Goal: Information Seeking & Learning: Learn about a topic

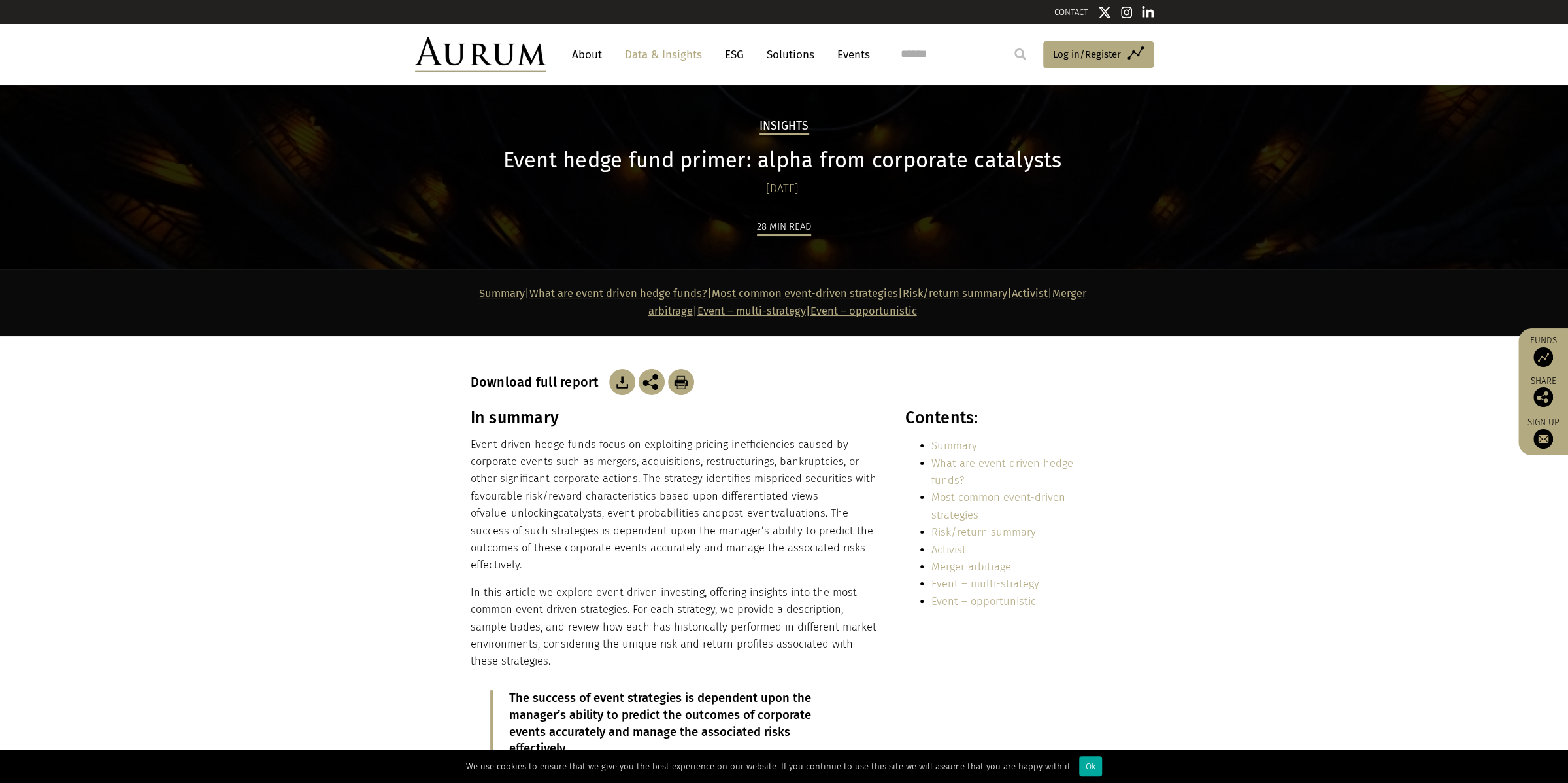
click at [674, 160] on h1 "Event hedge fund primer: alpha from corporate catalysts" at bounding box center [783, 160] width 624 height 26
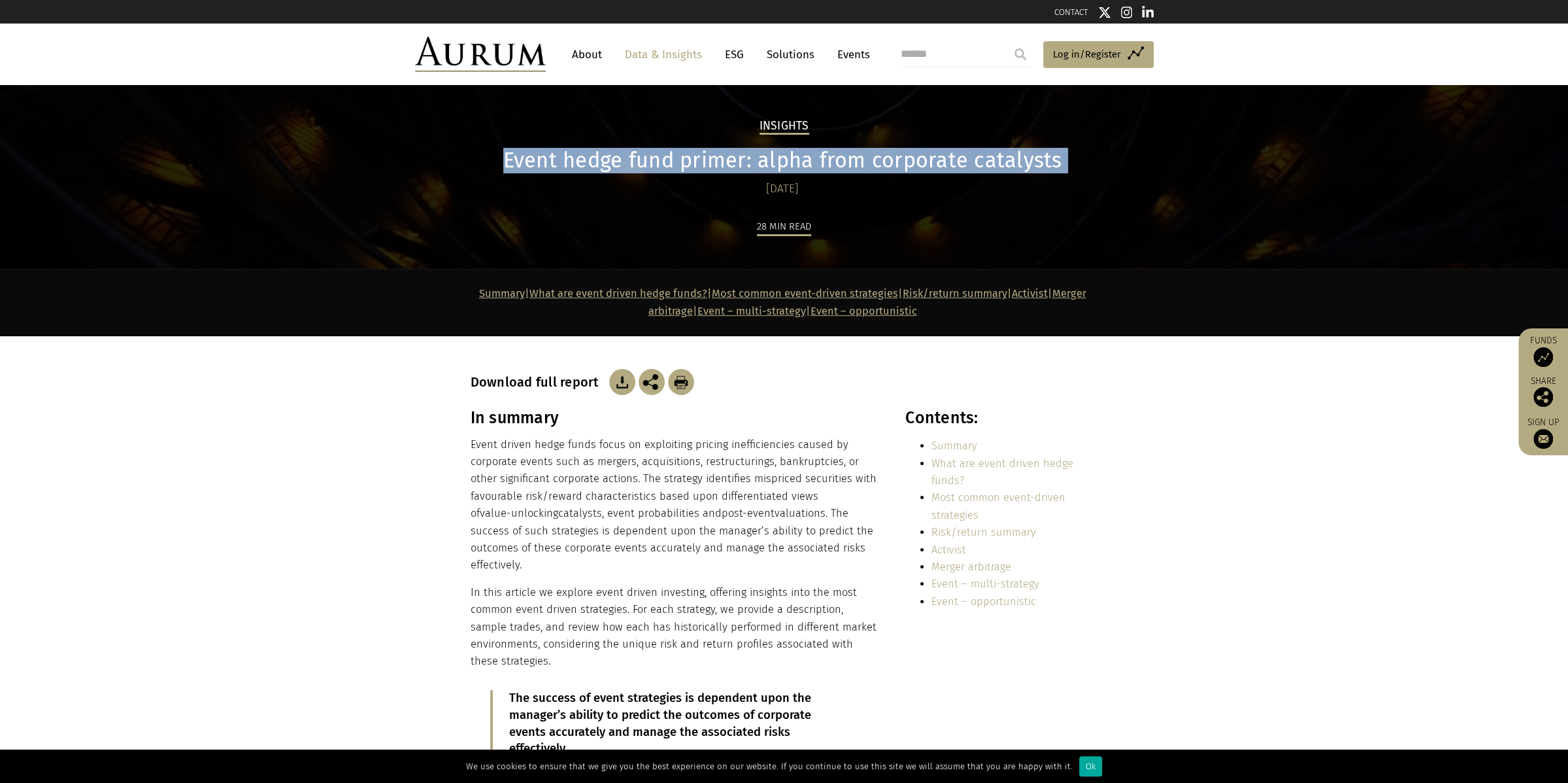
click at [674, 160] on h1 "Event hedge fund primer: alpha from corporate catalysts" at bounding box center [783, 160] width 624 height 26
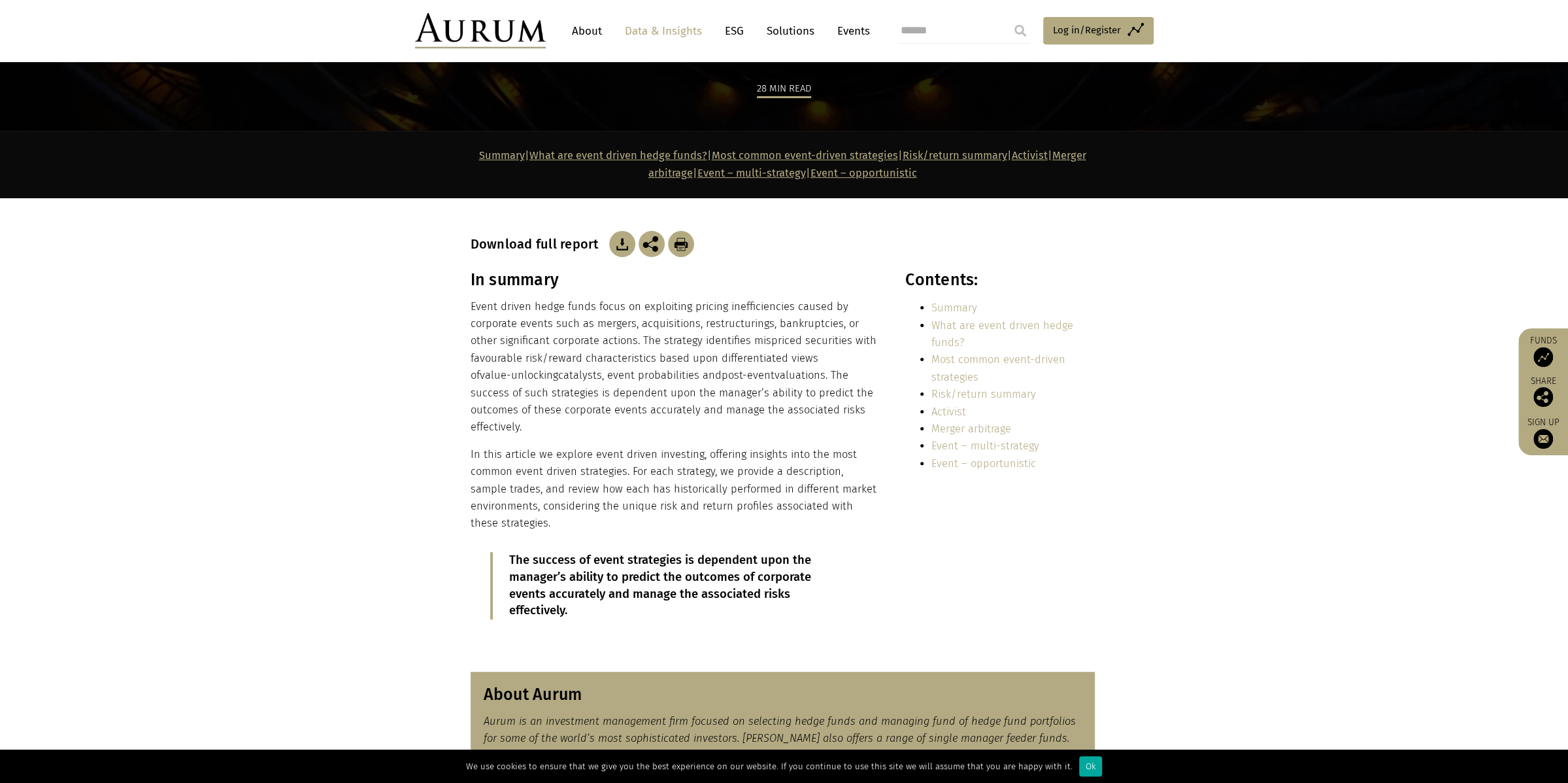
scroll to position [174, 0]
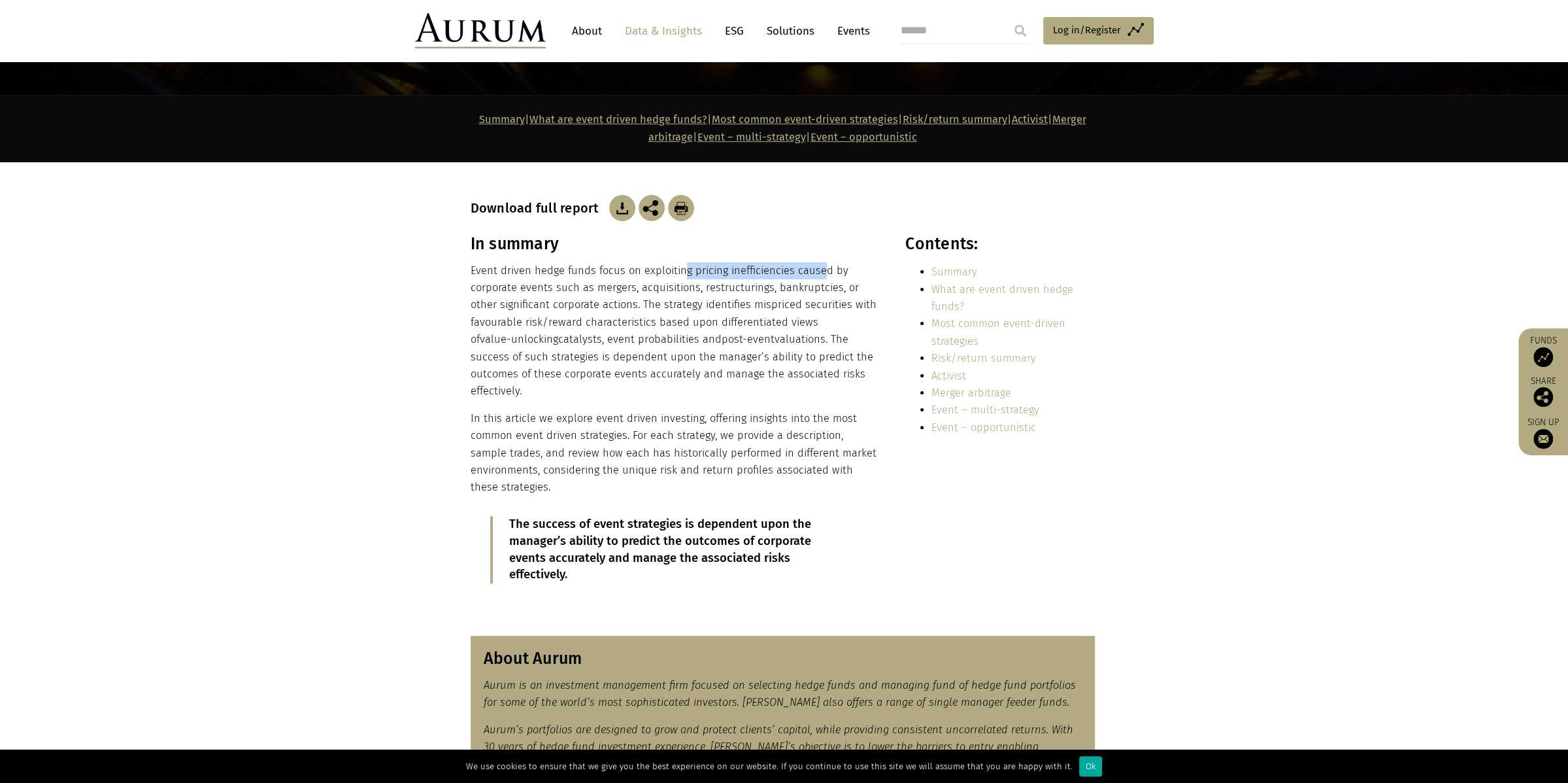
drag, startPoint x: 680, startPoint y: 272, endPoint x: 843, endPoint y: 274, distance: 163.0
click at [830, 274] on p "Event driven hedge funds focus on exploiting pricing inefficiencies caused by c…" at bounding box center [673, 331] width 406 height 138
click at [687, 304] on p "Event driven hedge funds focus on exploiting pricing inefficiencies caused by c…" at bounding box center [673, 331] width 406 height 138
click at [689, 308] on p "Event driven hedge funds focus on exploiting pricing inefficiencies caused by c…" at bounding box center [673, 331] width 406 height 138
click at [583, 309] on p "Event driven hedge funds focus on exploiting pricing inefficiencies caused by c…" at bounding box center [673, 331] width 406 height 138
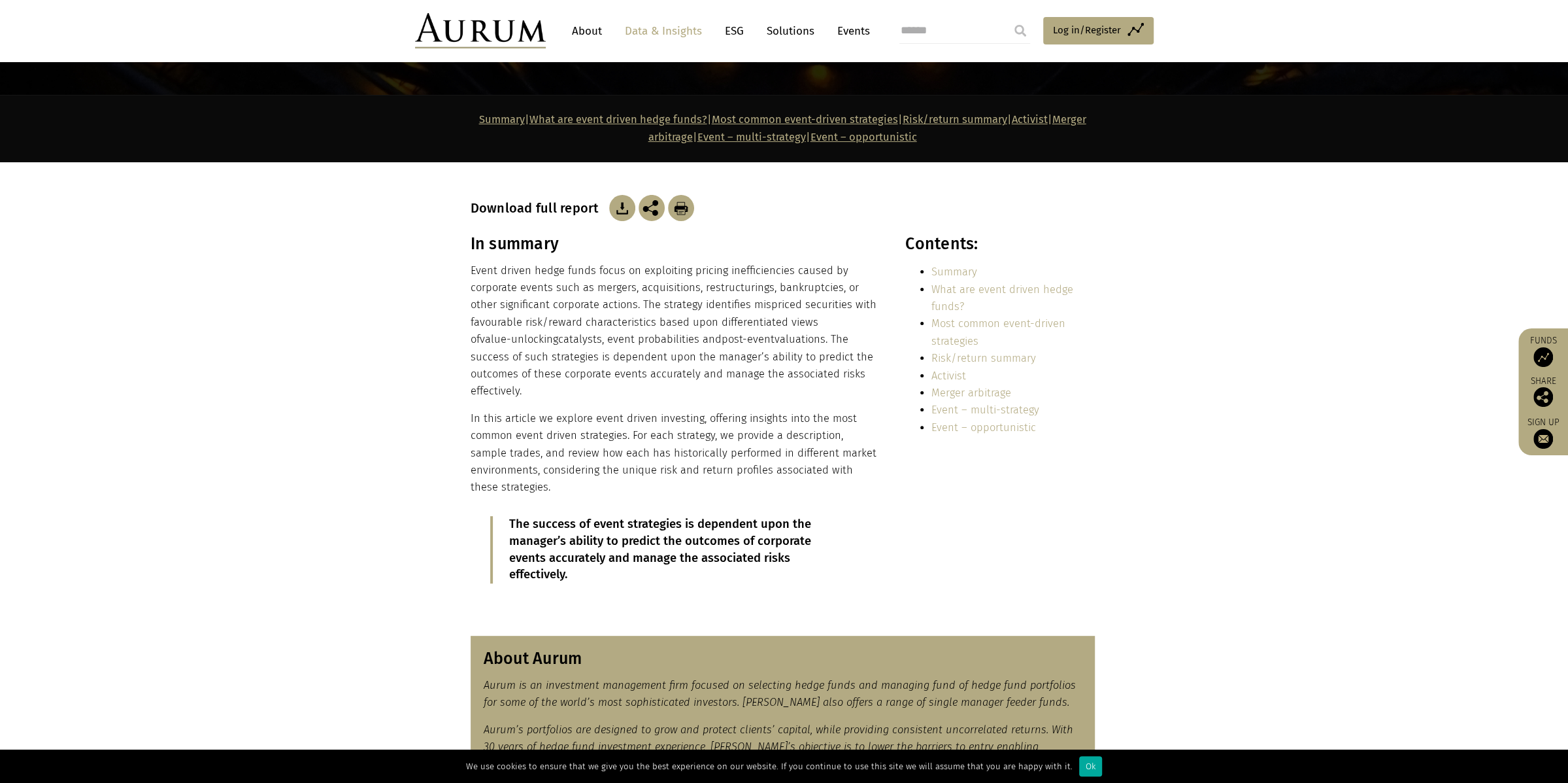
scroll to position [348, 0]
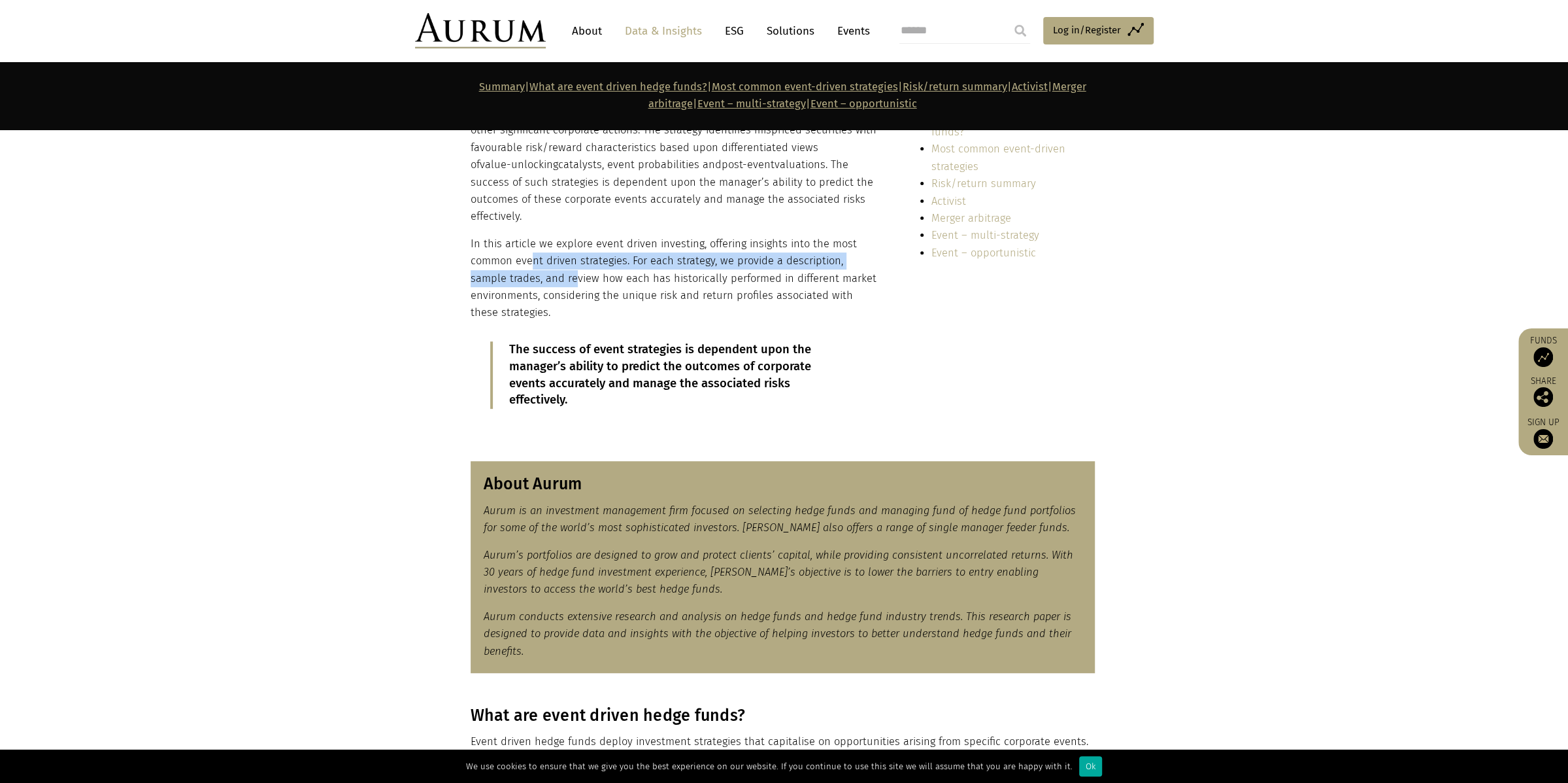
drag, startPoint x: 534, startPoint y: 264, endPoint x: 538, endPoint y: 277, distance: 13.6
click at [536, 274] on p "In this article we explore event driven investing, offering insights into the m…" at bounding box center [673, 279] width 406 height 86
click at [538, 277] on p "In this article we explore event driven investing, offering insights into the m…" at bounding box center [673, 279] width 406 height 86
drag, startPoint x: 541, startPoint y: 282, endPoint x: 550, endPoint y: 294, distance: 15.0
click at [550, 293] on p "In this article we explore event driven investing, offering insights into the m…" at bounding box center [673, 279] width 406 height 86
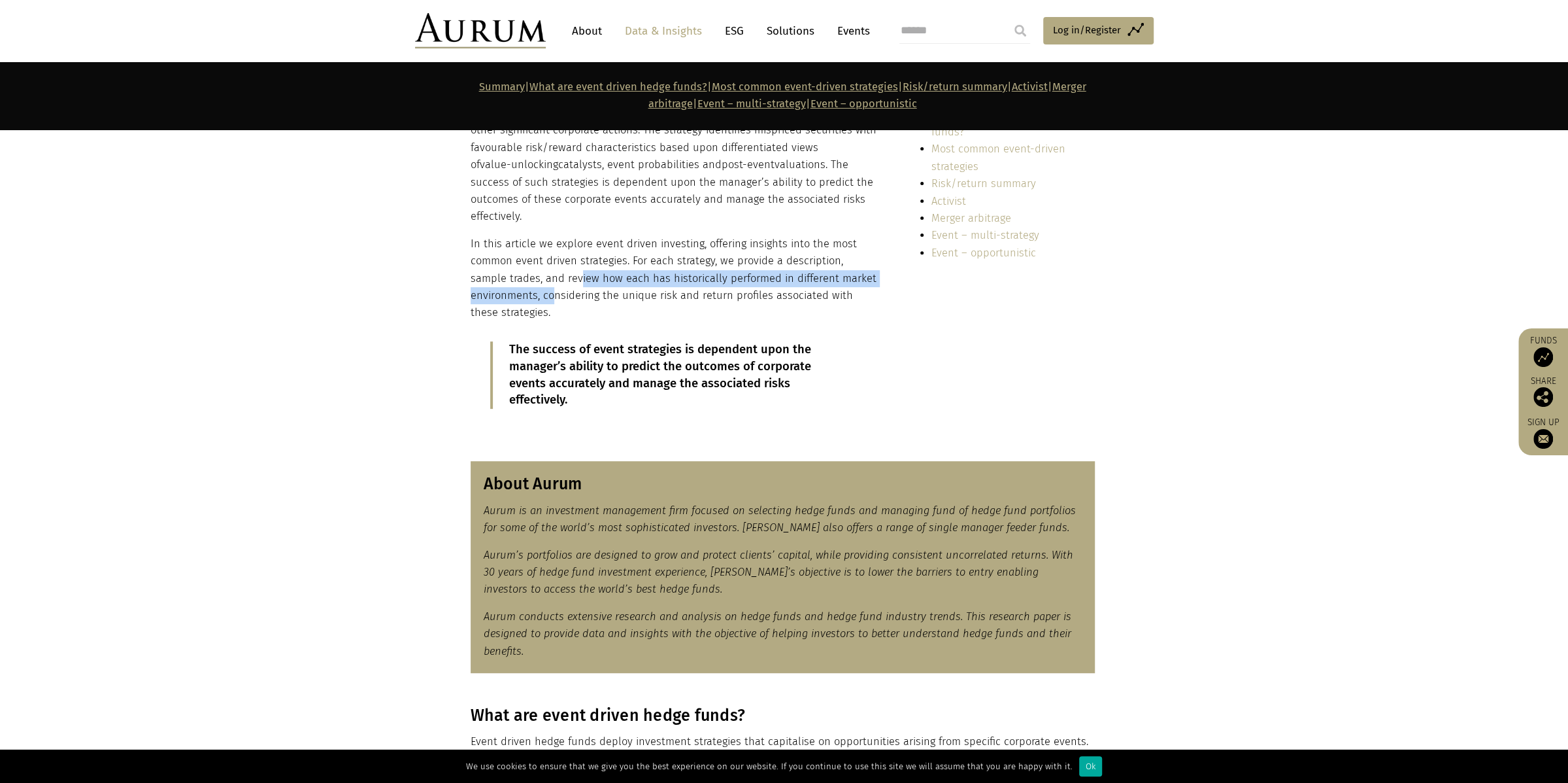
click at [550, 294] on p "In this article we explore event driven investing, offering insights into the m…" at bounding box center [673, 279] width 406 height 86
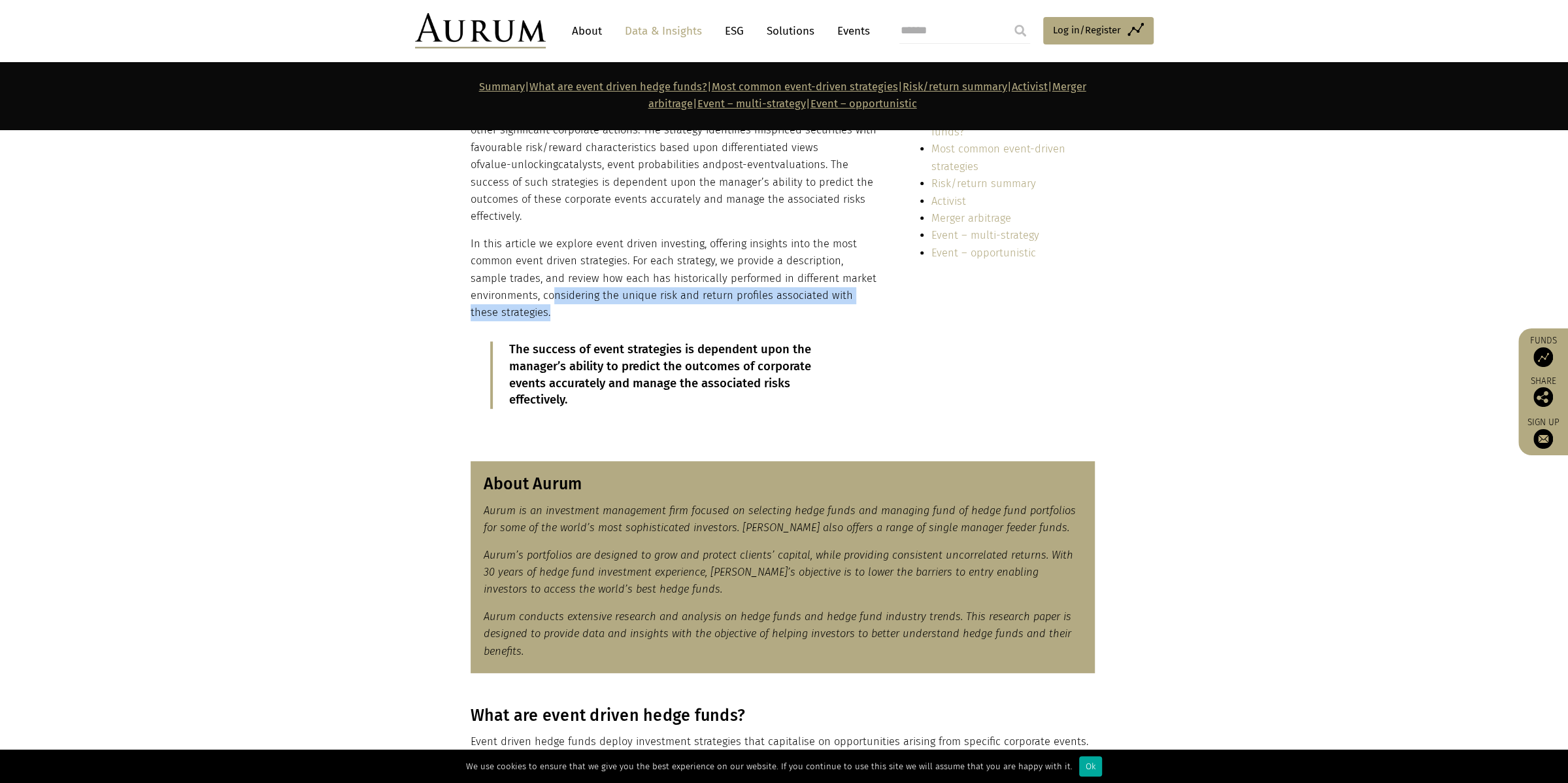
drag, startPoint x: 550, startPoint y: 292, endPoint x: 557, endPoint y: 305, distance: 14.8
click at [556, 305] on p "In this article we explore event driven investing, offering insights into the m…" at bounding box center [673, 279] width 406 height 86
click at [557, 305] on p "In this article we explore event driven investing, offering insights into the m…" at bounding box center [673, 279] width 406 height 86
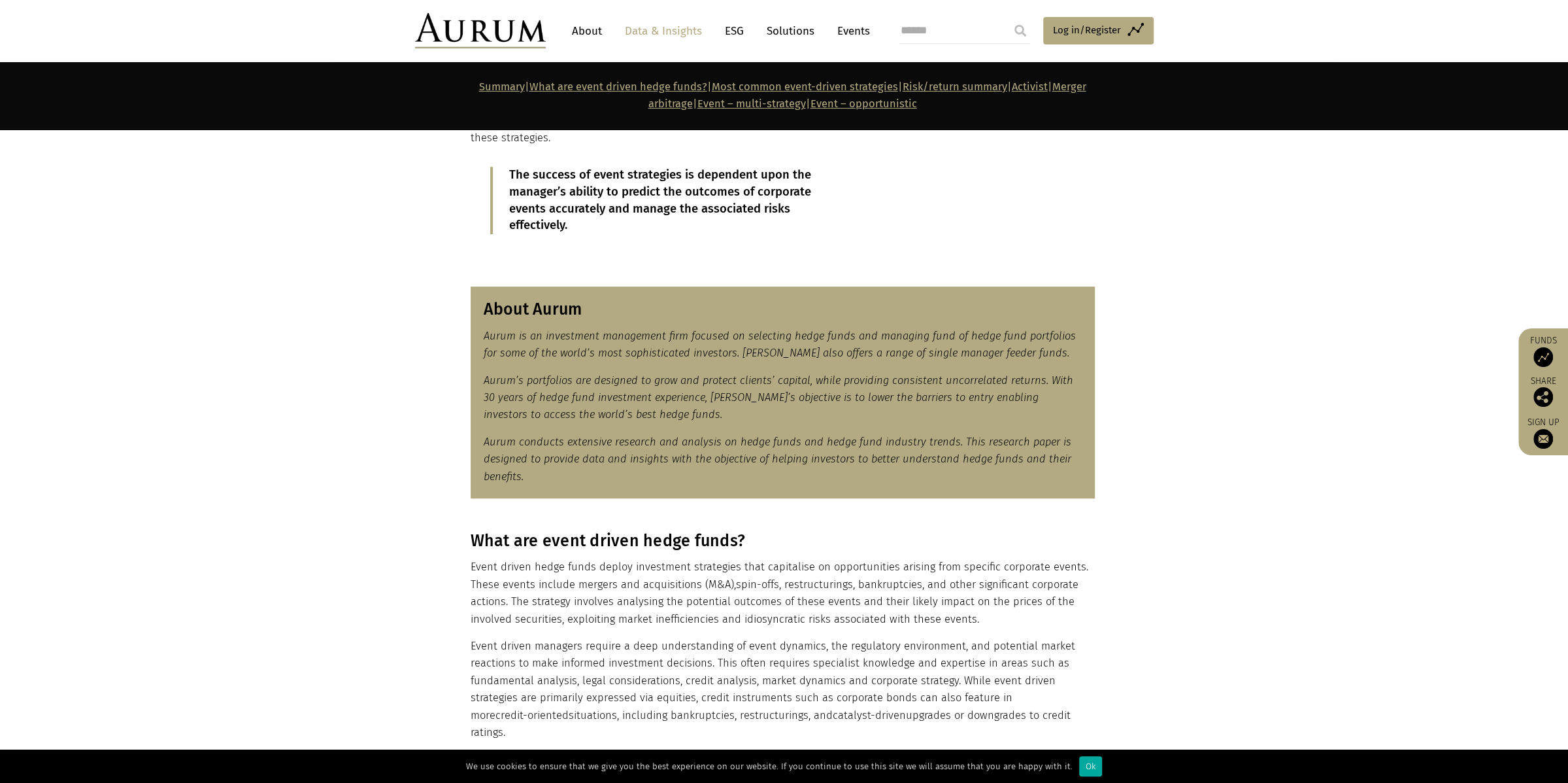
scroll to position [697, 0]
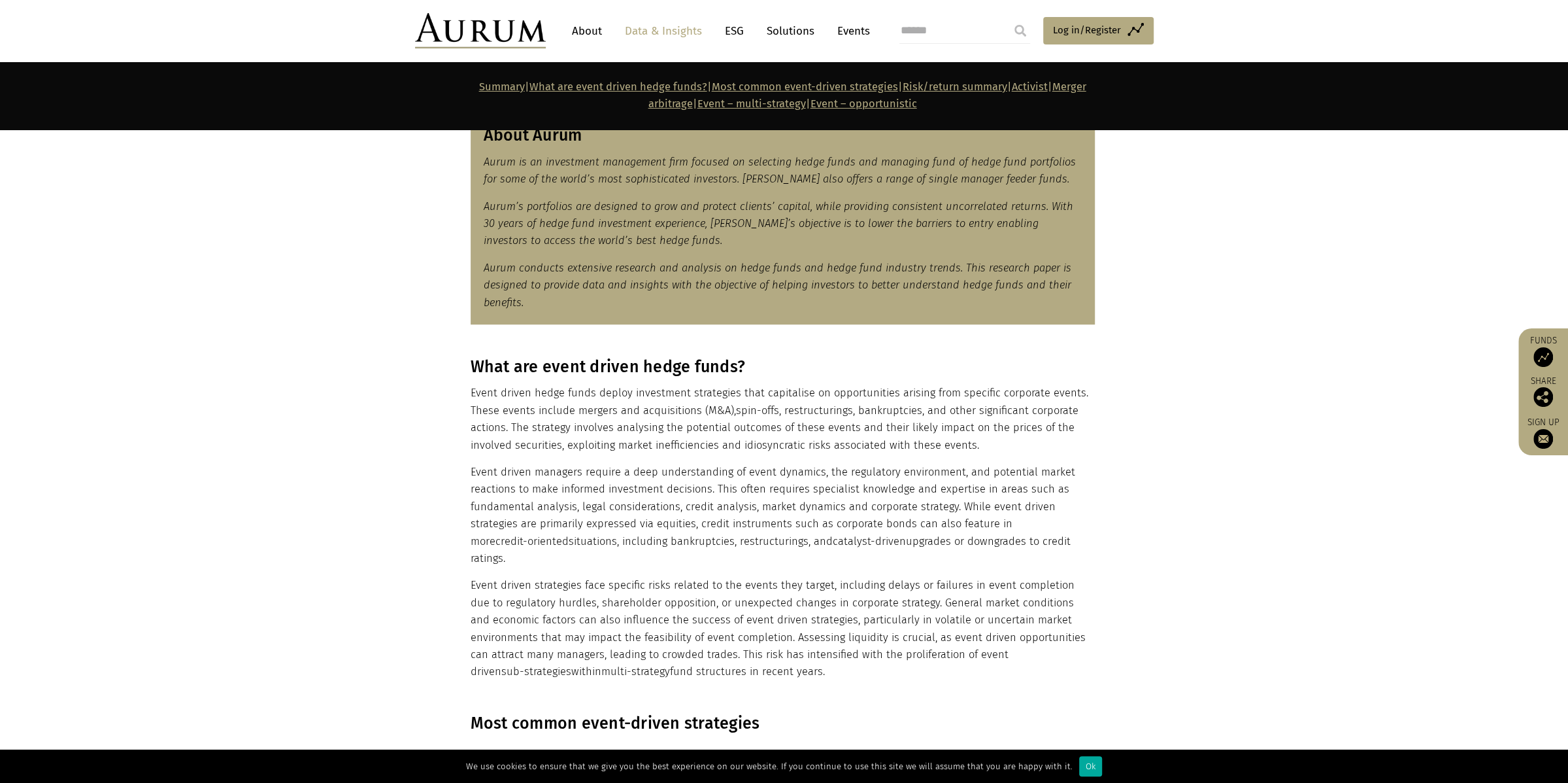
click at [1166, 302] on section "About Aurum Aurum is an investment management firm focused on selecting hedge f…" at bounding box center [784, 218] width 1568 height 244
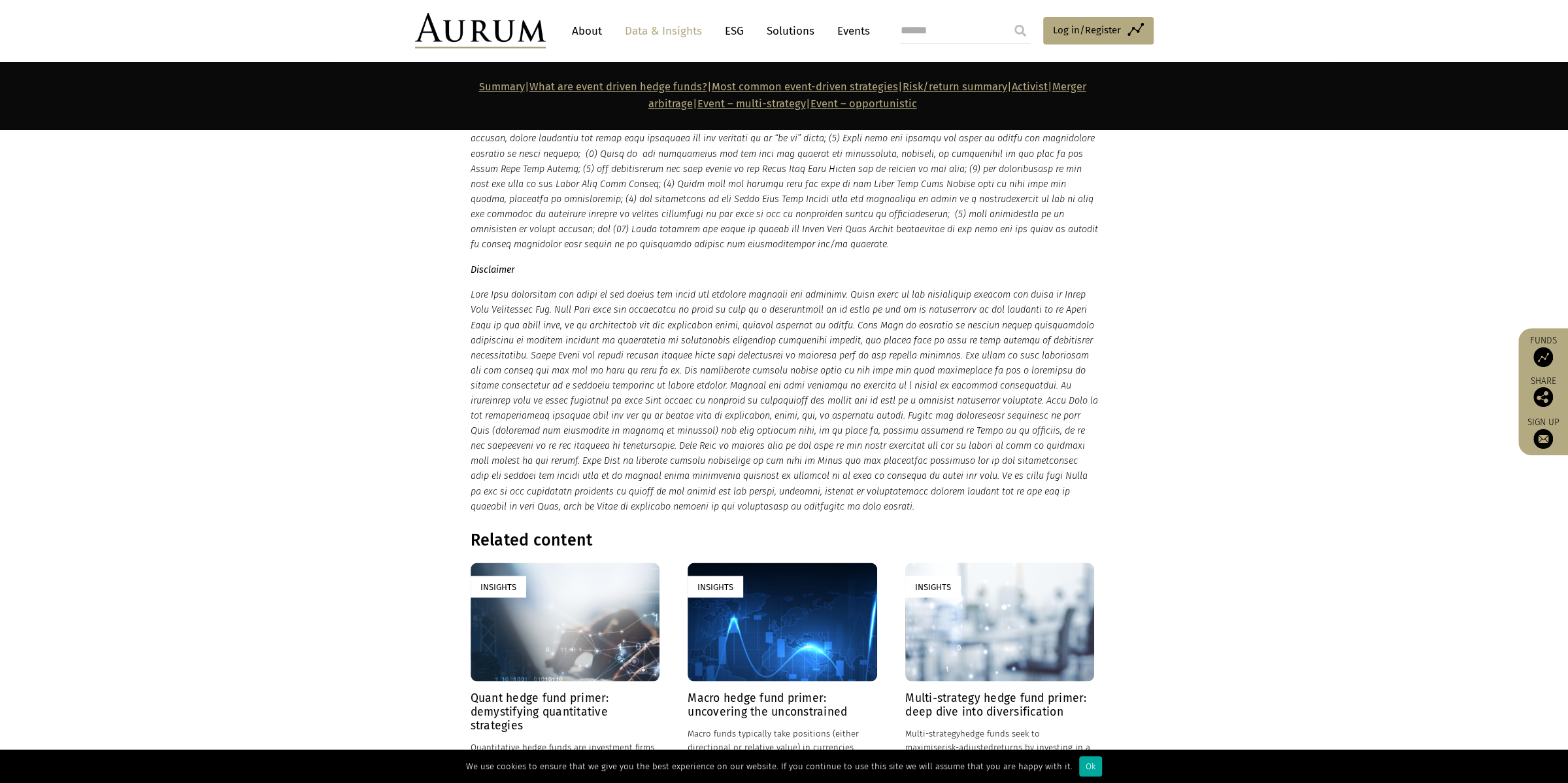
scroll to position [6974, 0]
